Goal: Task Accomplishment & Management: Manage account settings

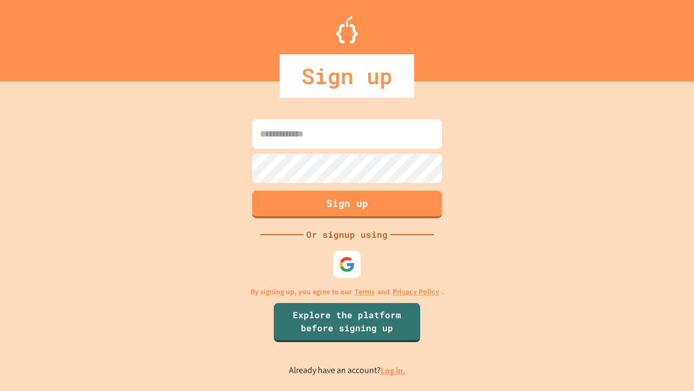
click at [394, 370] on link "Log in." at bounding box center [393, 370] width 25 height 11
